Goal: Communication & Community: Ask a question

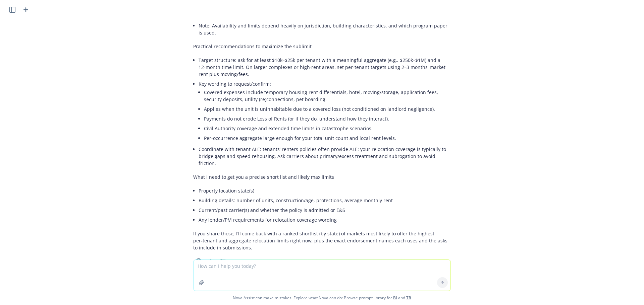
scroll to position [501, 0]
